Goal: Information Seeking & Learning: Learn about a topic

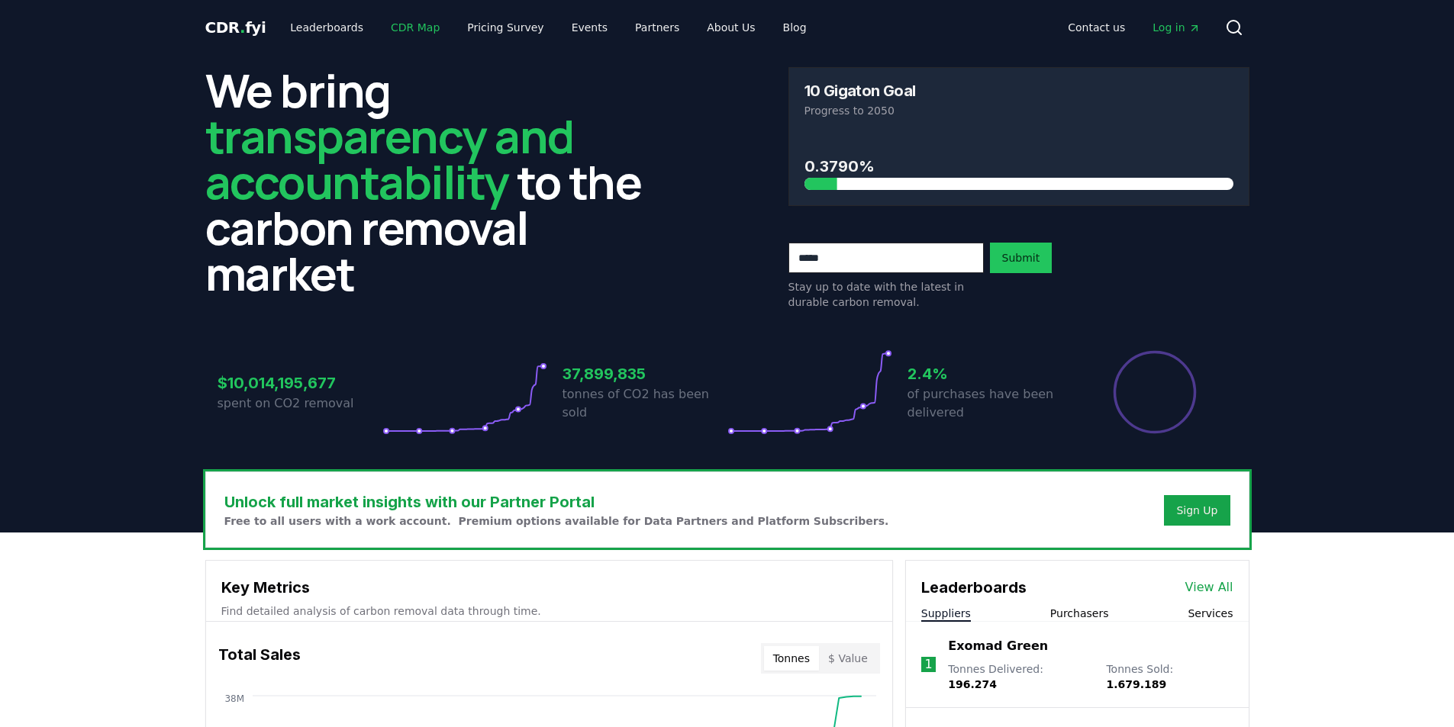
click at [411, 27] on link "CDR Map" at bounding box center [414, 27] width 73 height 27
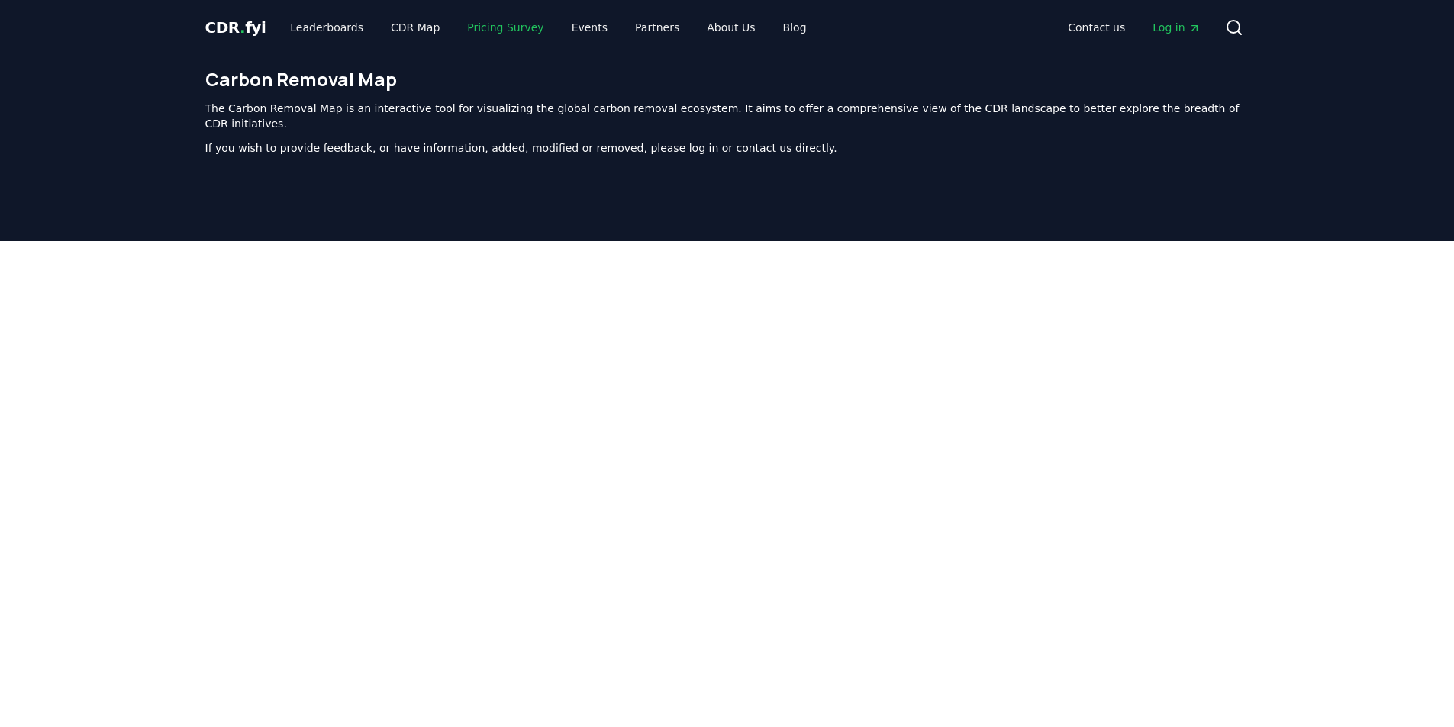
click at [468, 28] on link "Pricing Survey" at bounding box center [505, 27] width 101 height 27
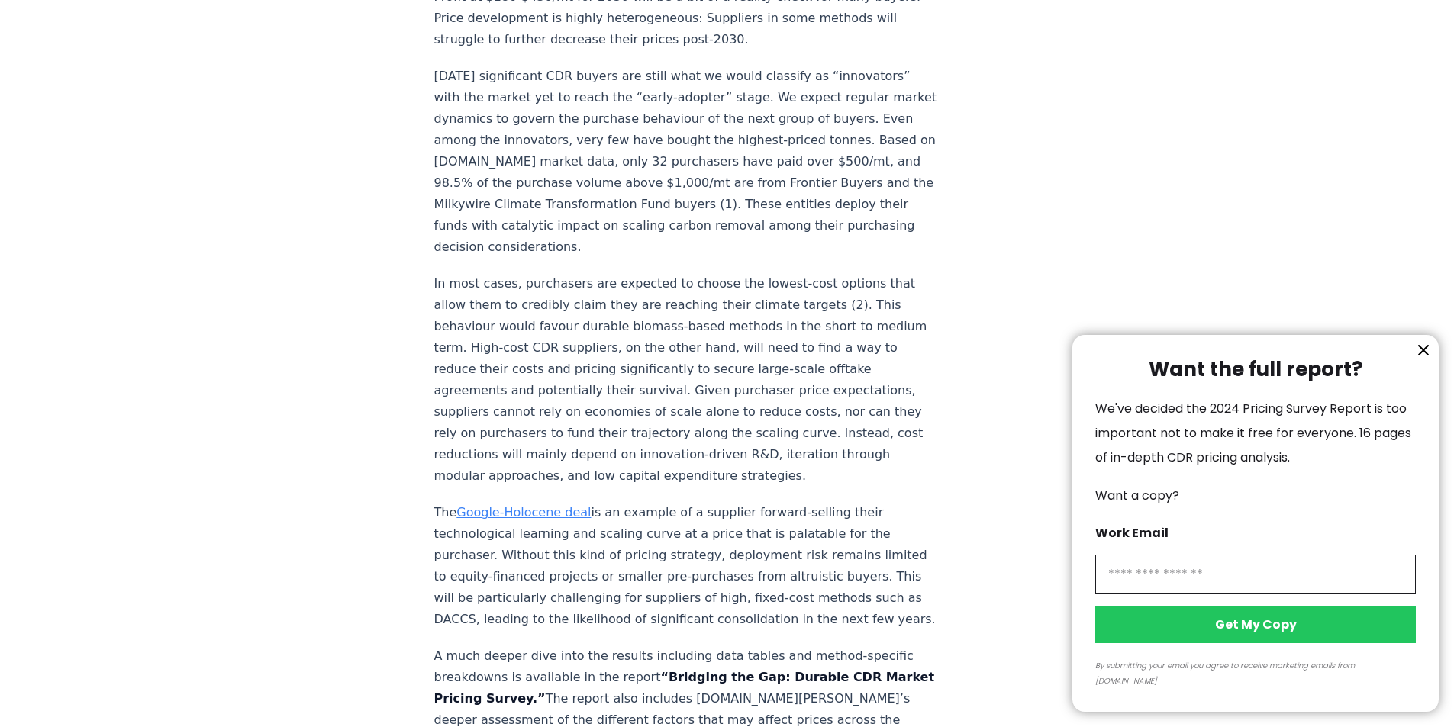
scroll to position [2594, 0]
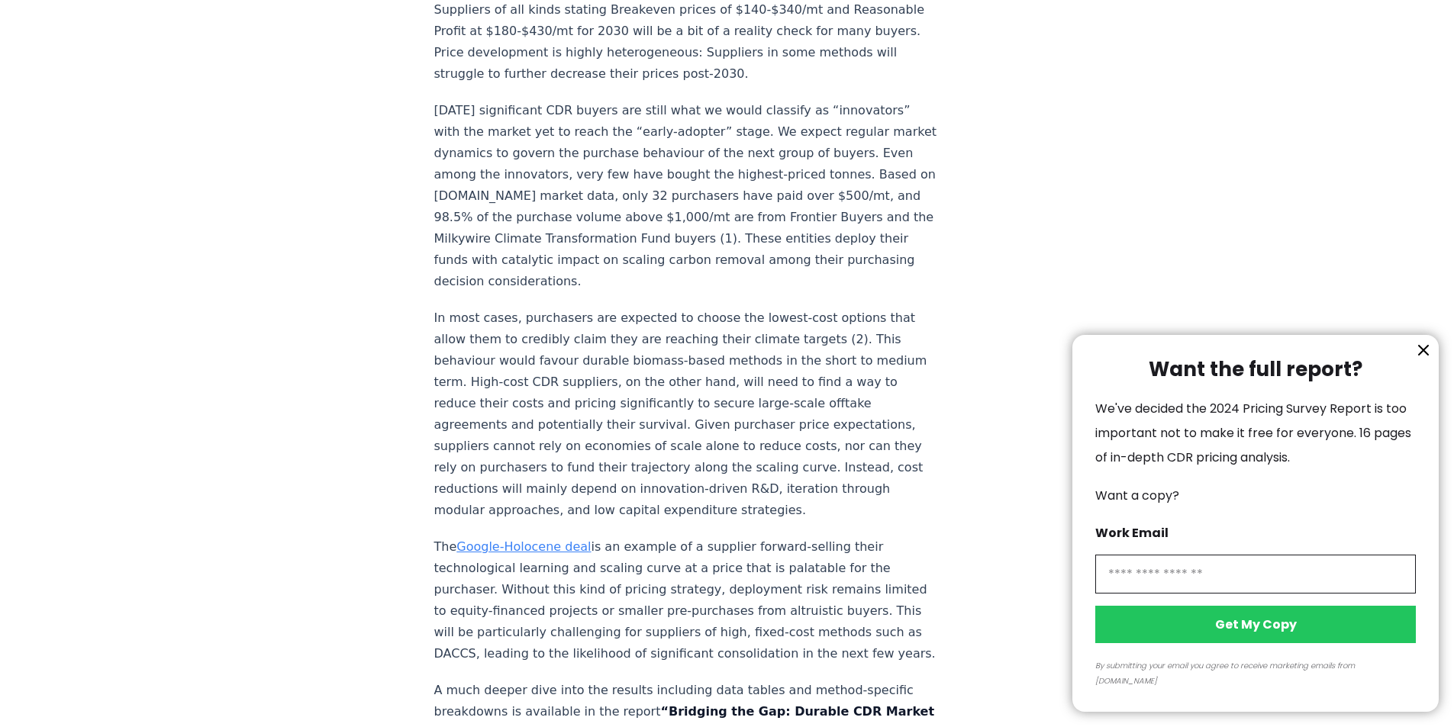
drag, startPoint x: 525, startPoint y: 165, endPoint x: 493, endPoint y: 161, distance: 32.3
click at [493, 161] on div at bounding box center [727, 363] width 1454 height 727
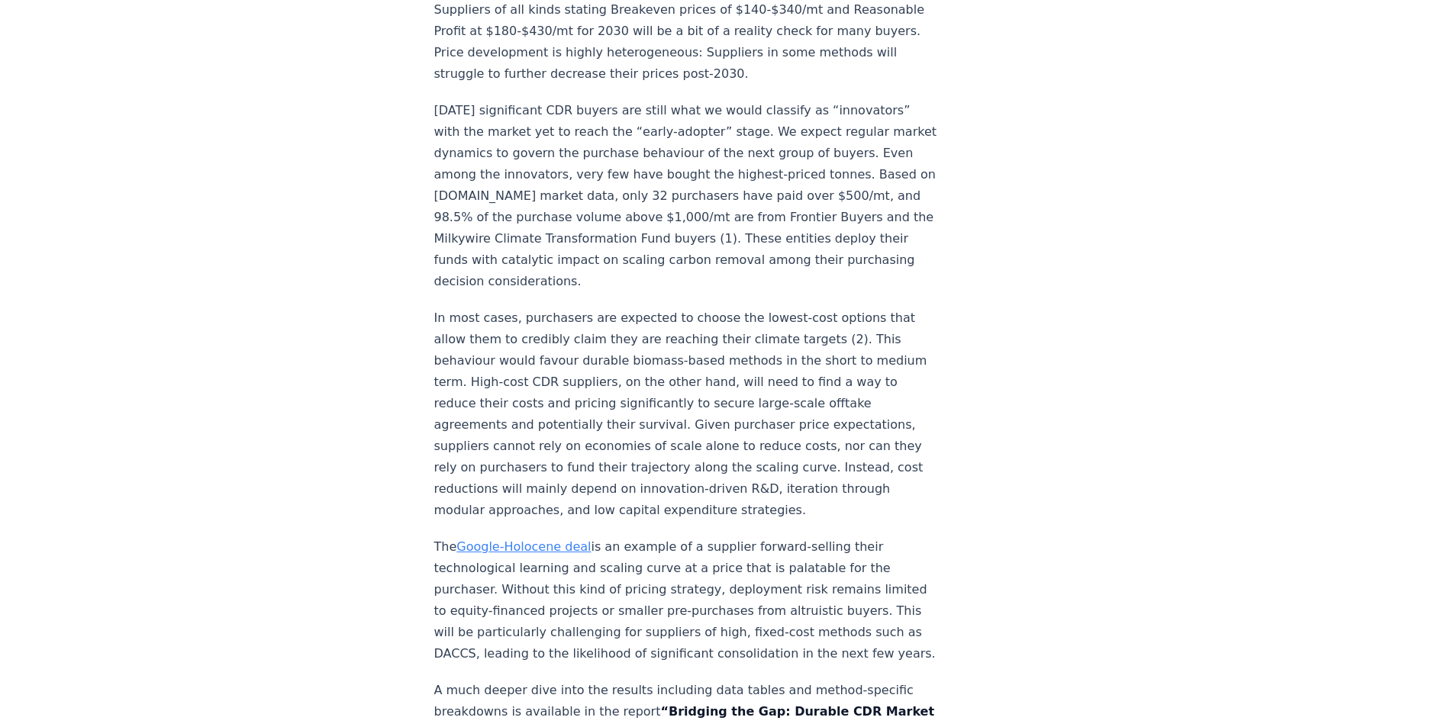
click at [502, 539] on link "Google-Holocene deal" at bounding box center [523, 546] width 134 height 14
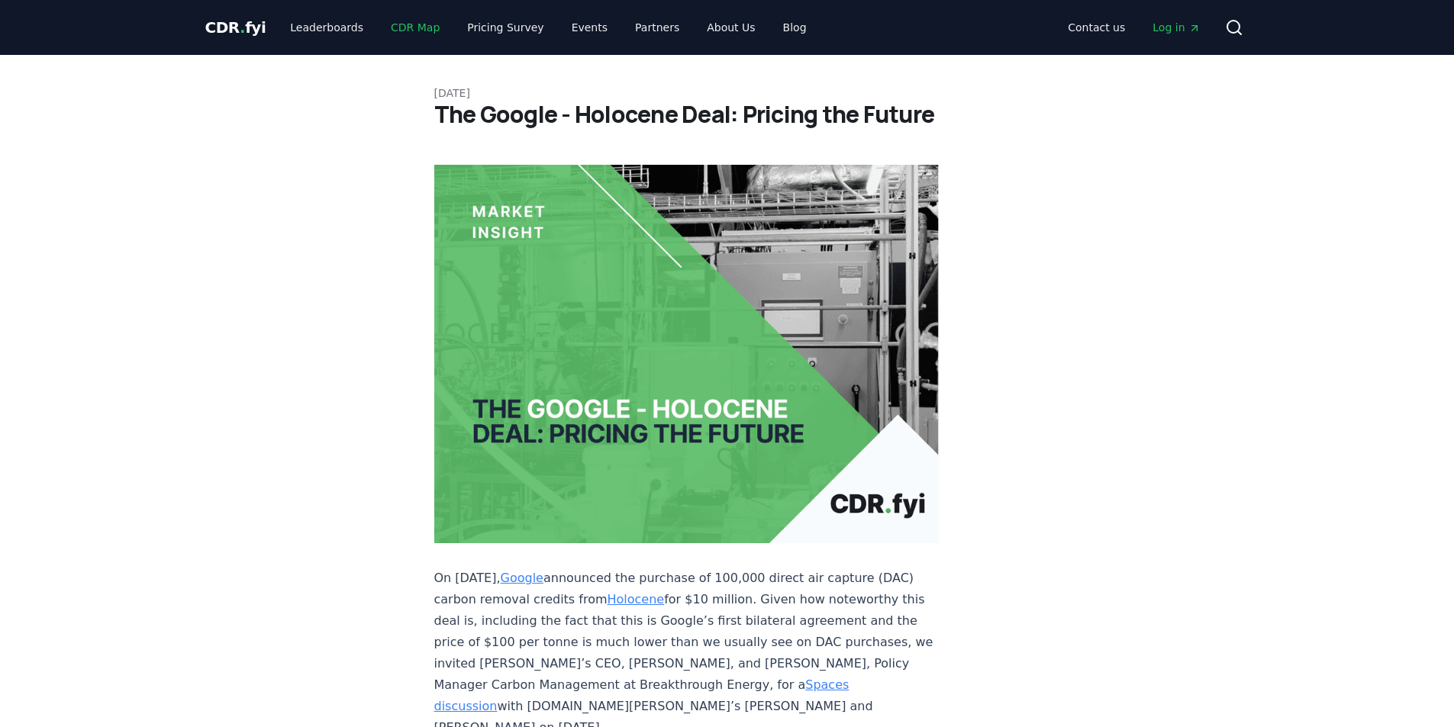
click at [399, 23] on link "CDR Map" at bounding box center [414, 27] width 73 height 27
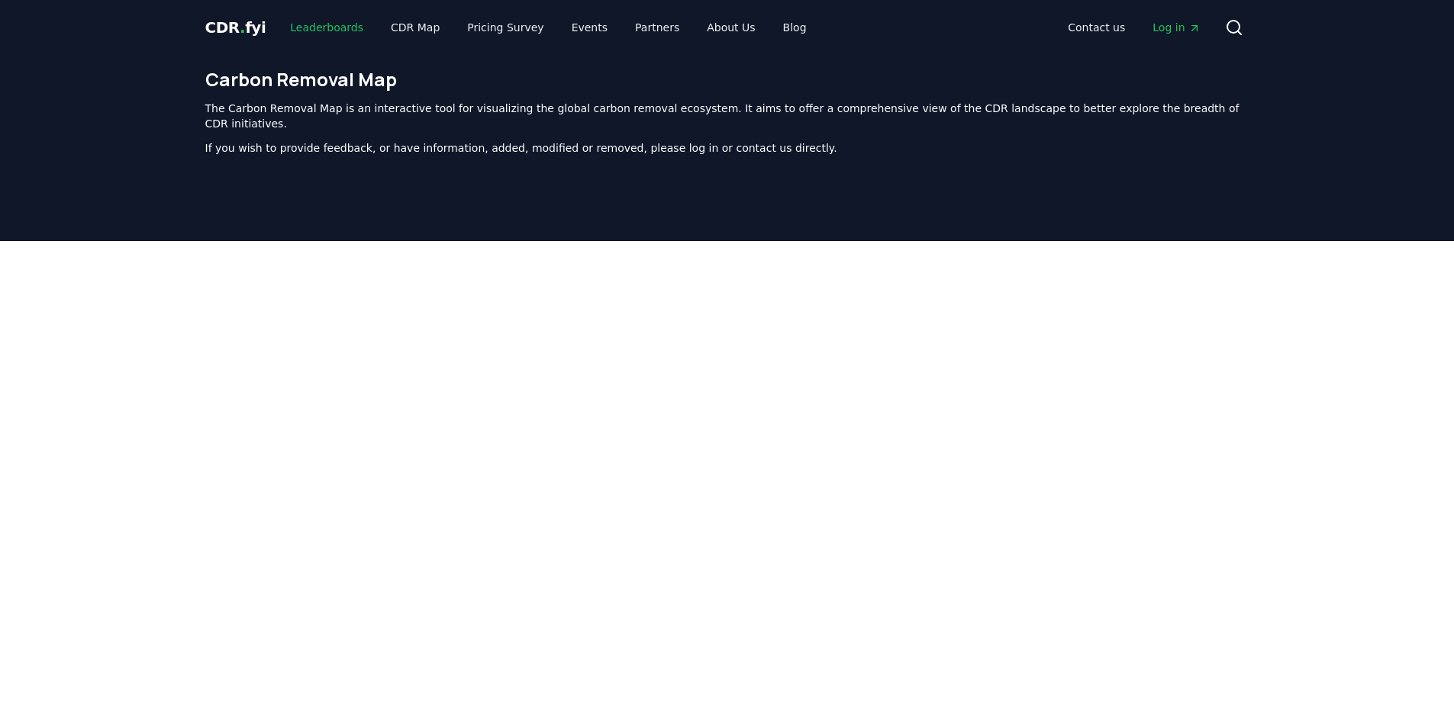
click at [298, 21] on link "Leaderboards" at bounding box center [327, 27] width 98 height 27
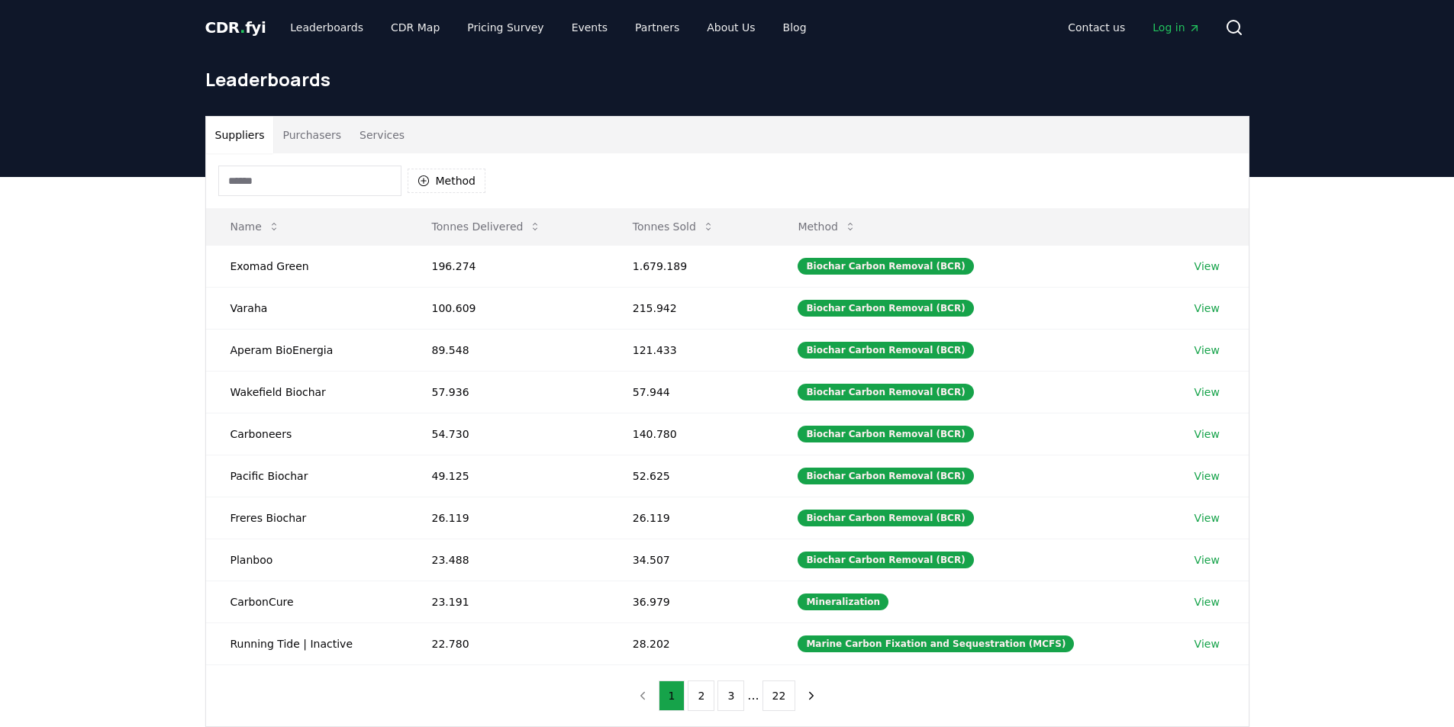
click at [321, 135] on button "Purchasers" at bounding box center [311, 135] width 77 height 37
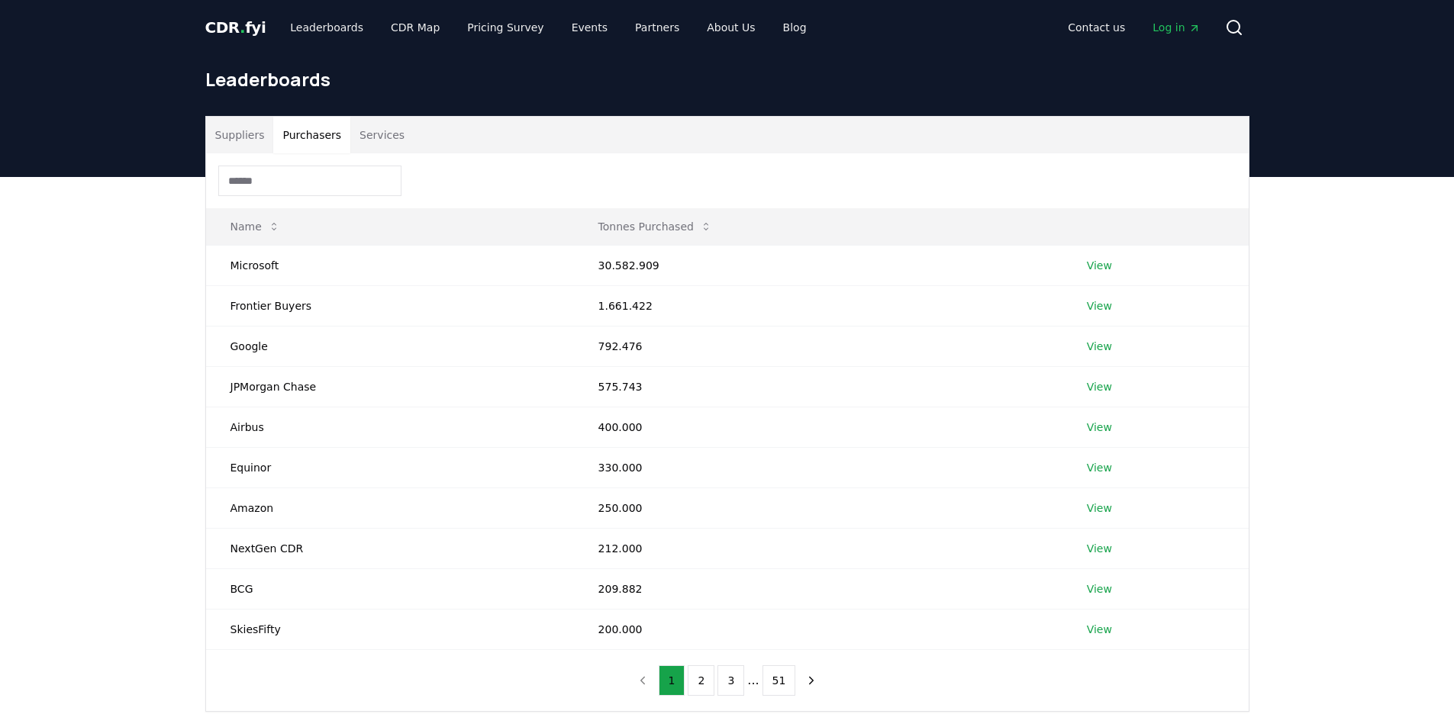
click at [340, 188] on input at bounding box center [309, 181] width 183 height 31
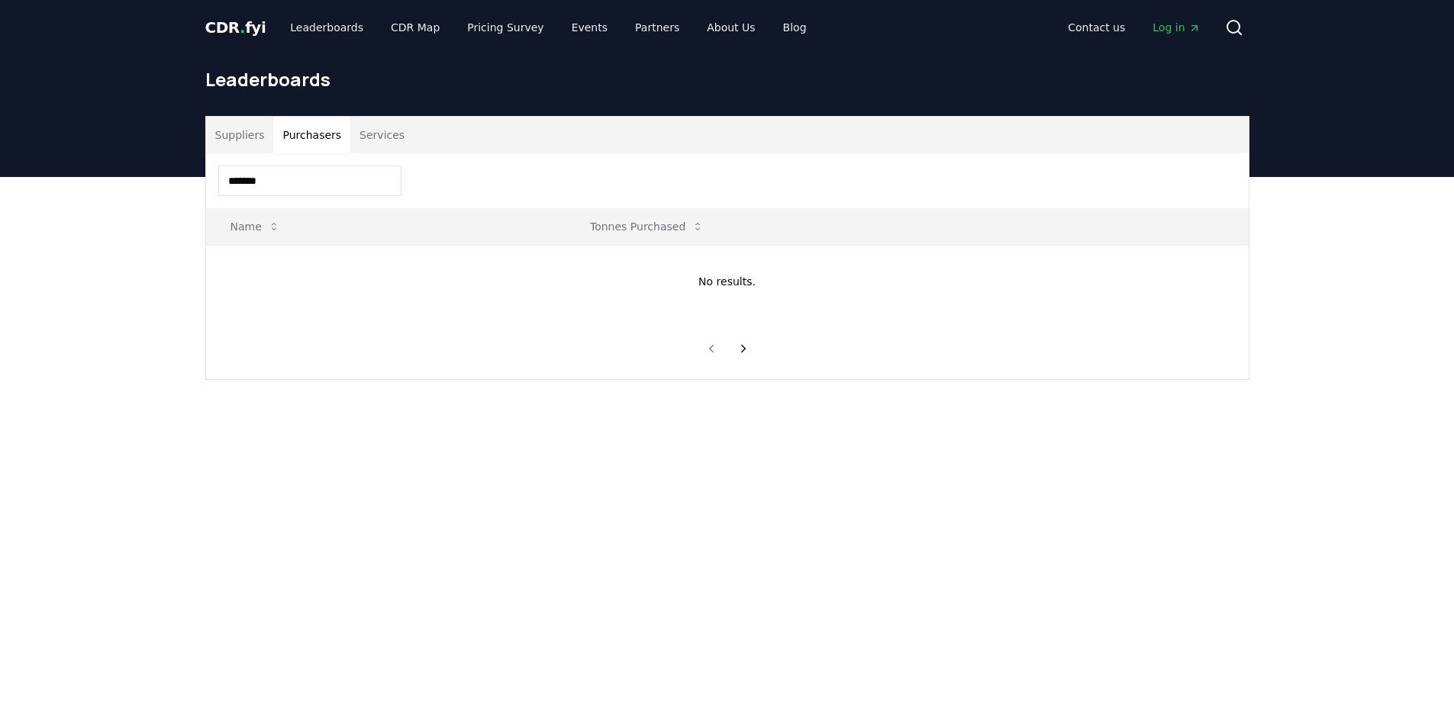
click at [340, 188] on input "*******" at bounding box center [309, 181] width 183 height 31
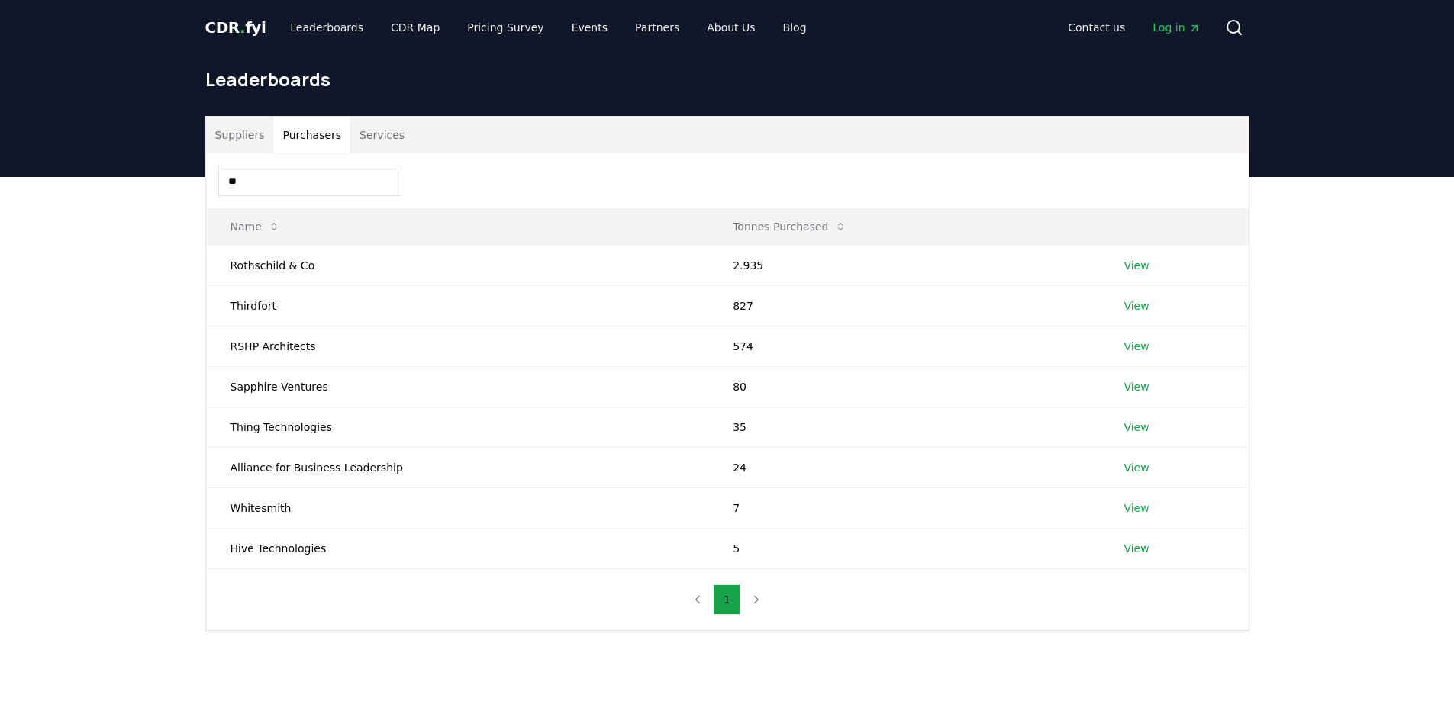
type input "*"
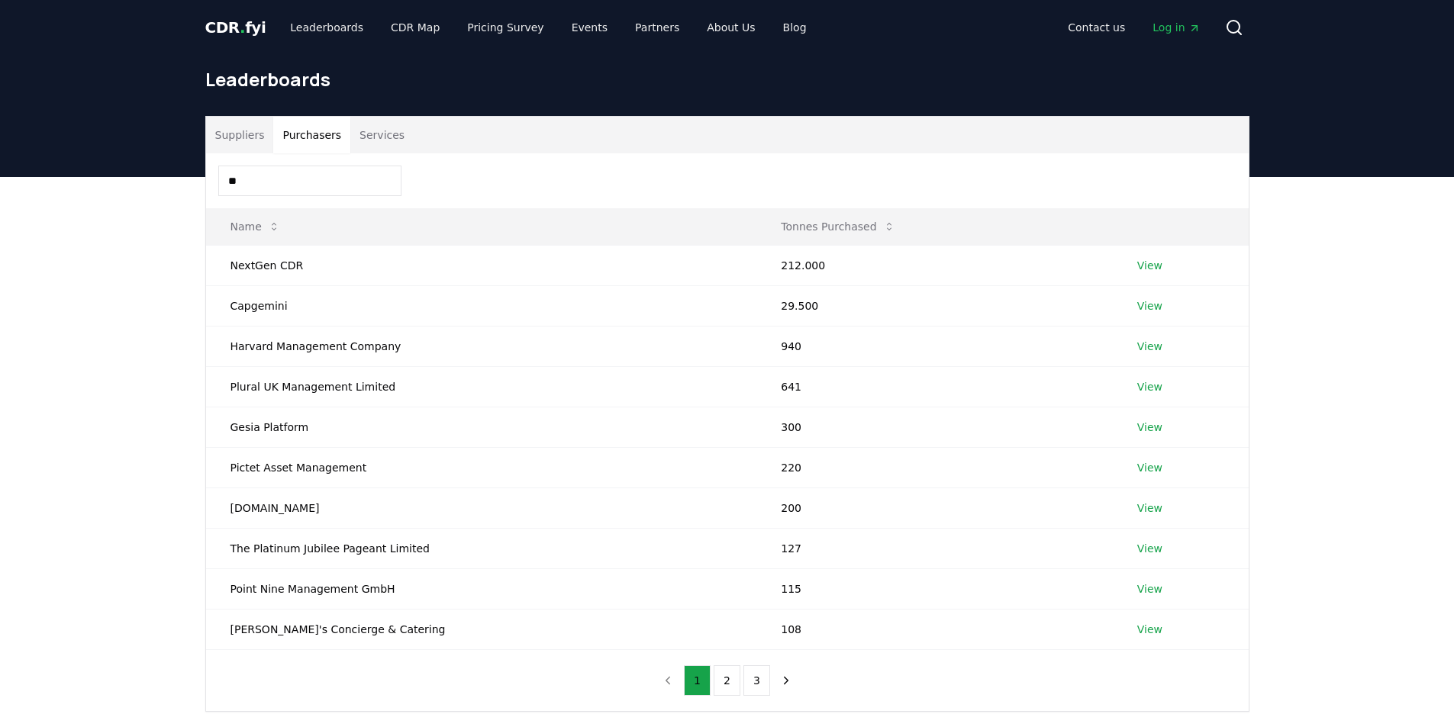
type input "*"
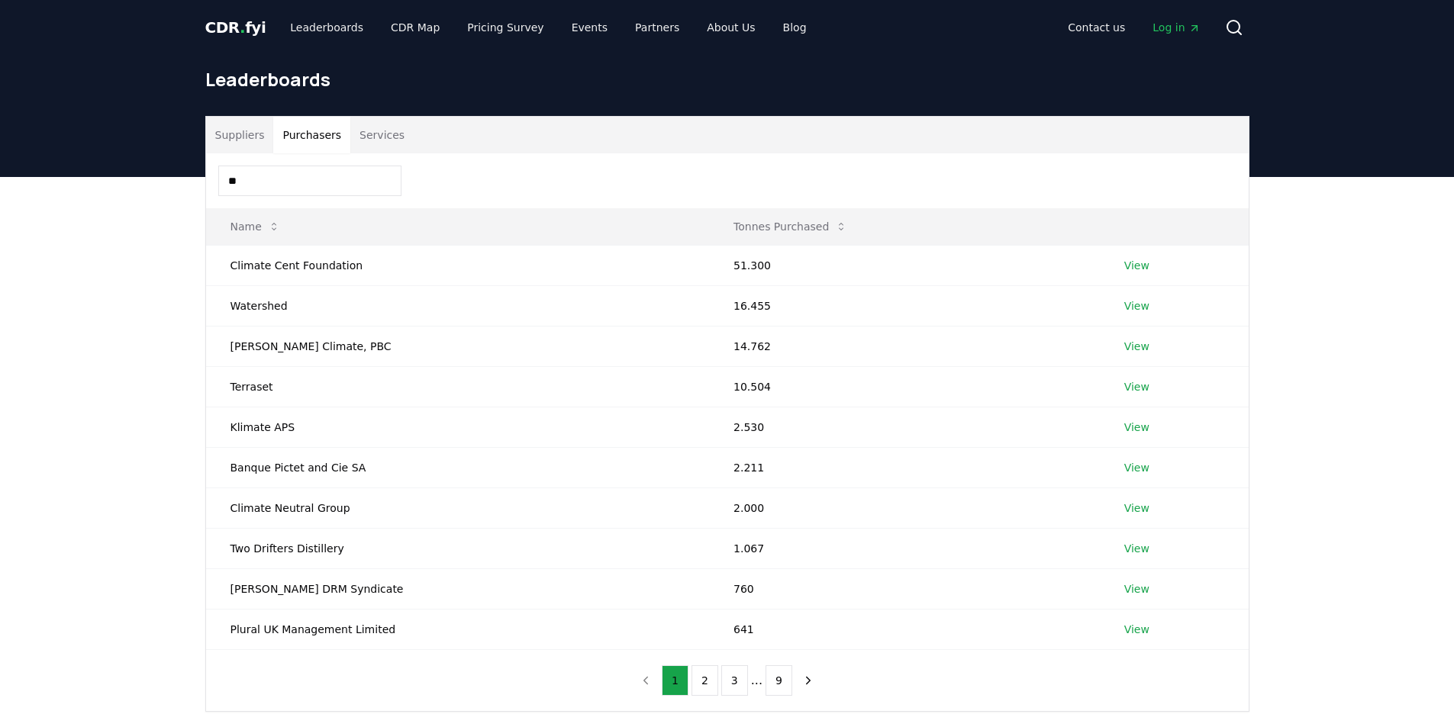
type input "*"
